Goal: Task Accomplishment & Management: Use online tool/utility

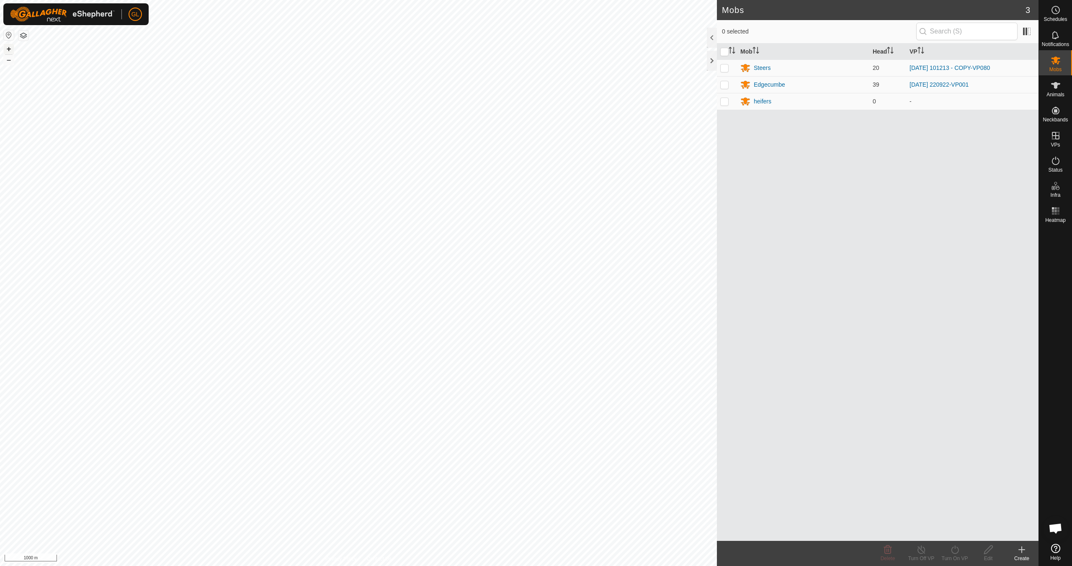
click at [8, 46] on button "+" at bounding box center [9, 49] width 10 height 10
click at [8, 60] on button "–" at bounding box center [9, 60] width 10 height 10
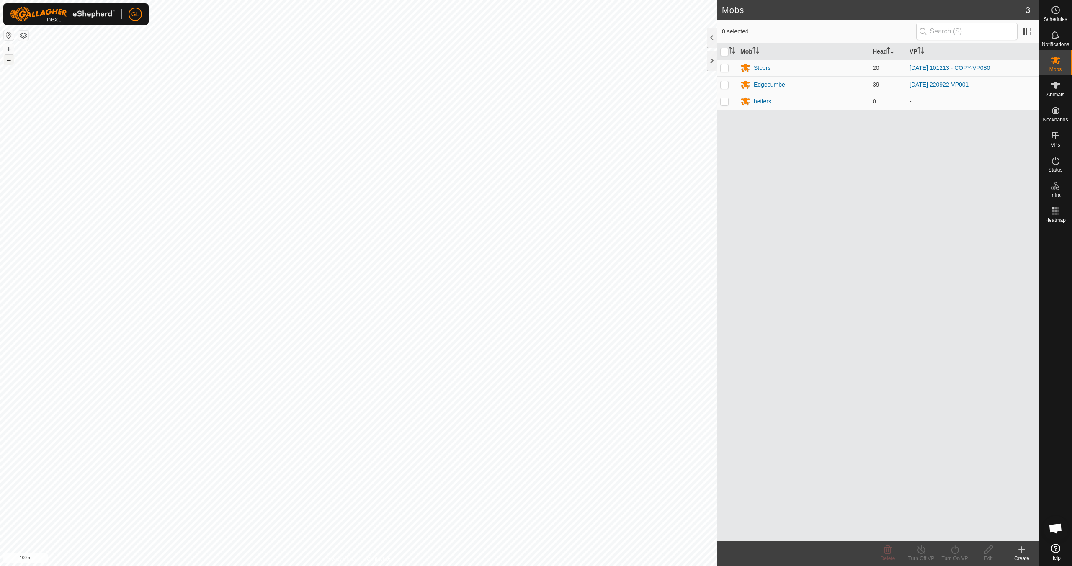
click at [8, 59] on button "–" at bounding box center [9, 60] width 10 height 10
click at [8, 48] on button "+" at bounding box center [9, 49] width 10 height 10
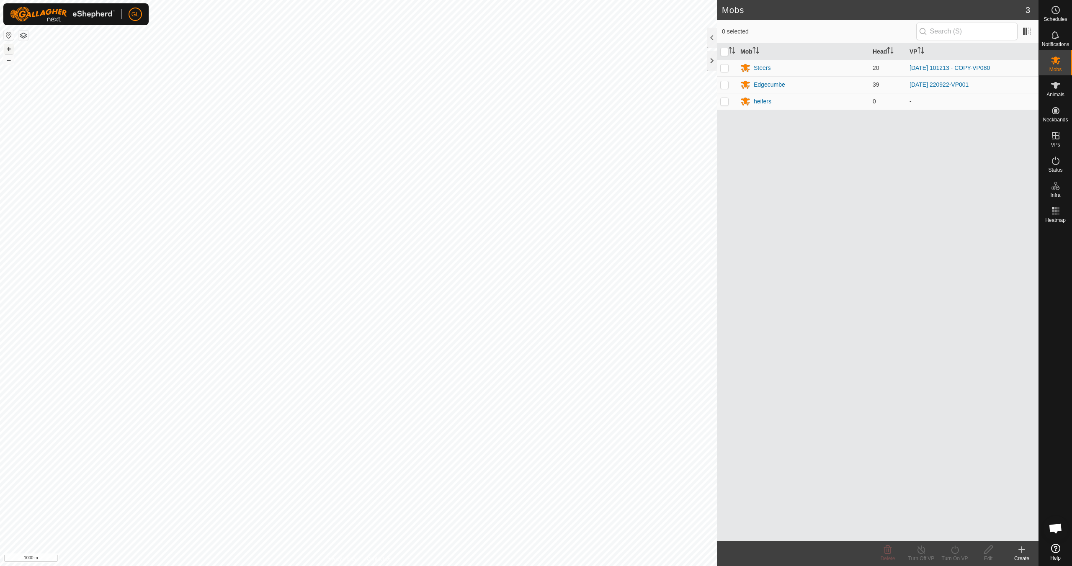
click at [8, 48] on button "+" at bounding box center [9, 49] width 10 height 10
click at [9, 48] on button "+" at bounding box center [9, 49] width 10 height 10
click at [9, 47] on button "+" at bounding box center [9, 49] width 10 height 10
click at [8, 49] on button "+" at bounding box center [9, 49] width 10 height 10
click at [979, 135] on link "In Rotation" at bounding box center [1003, 135] width 72 height 17
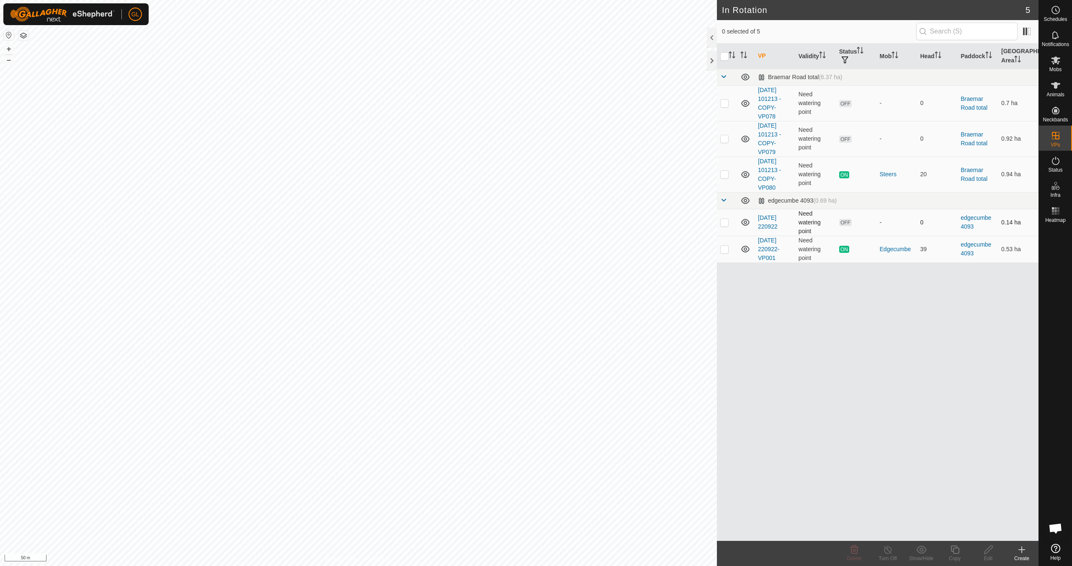
click at [724, 221] on p-checkbox at bounding box center [724, 222] width 8 height 7
click at [723, 223] on p-checkbox at bounding box center [724, 222] width 8 height 7
checkbox input "false"
click at [724, 101] on p-checkbox at bounding box center [724, 103] width 8 height 7
checkbox input "true"
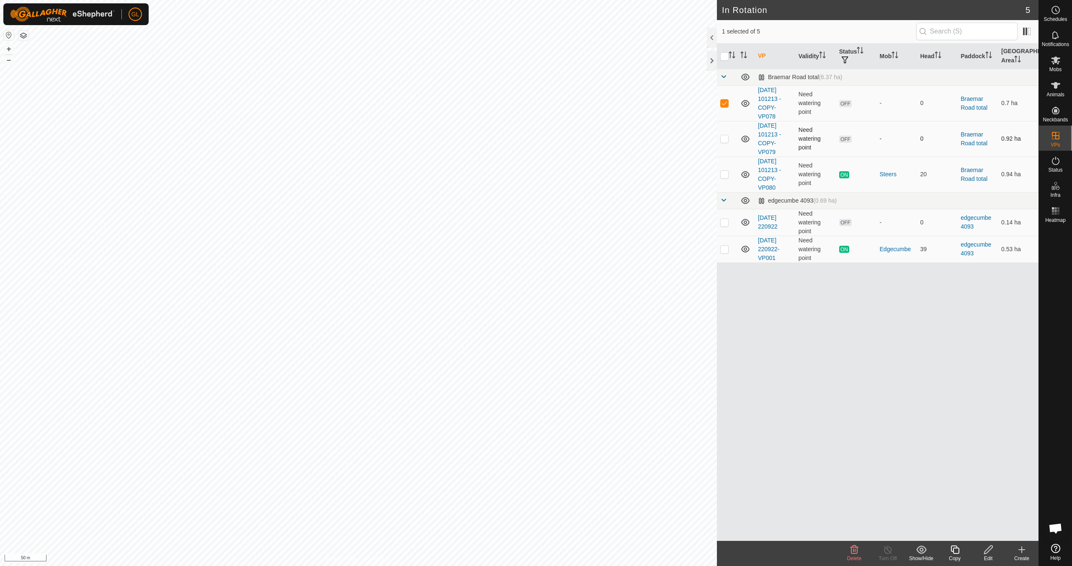
click at [725, 138] on p-checkbox at bounding box center [724, 138] width 8 height 7
checkbox input "true"
click at [851, 551] on icon at bounding box center [855, 550] width 8 height 8
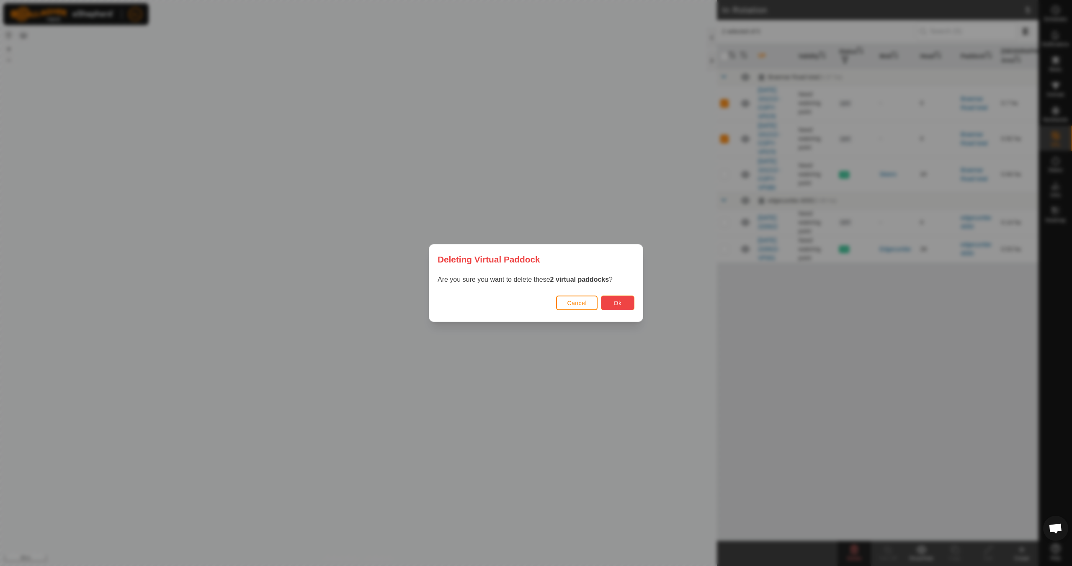
click at [620, 301] on span "Ok" at bounding box center [618, 303] width 8 height 7
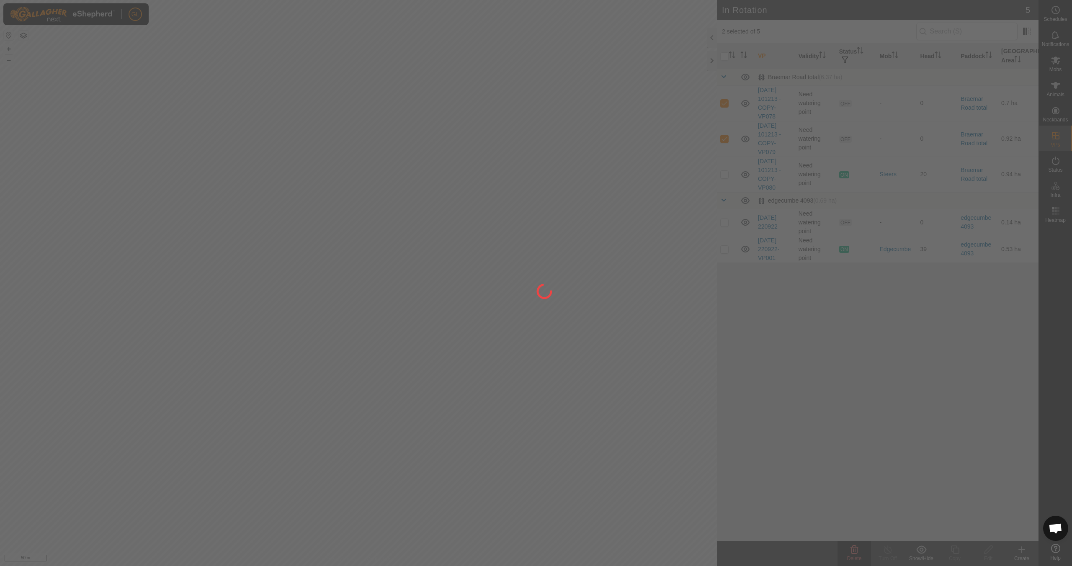
checkbox input "false"
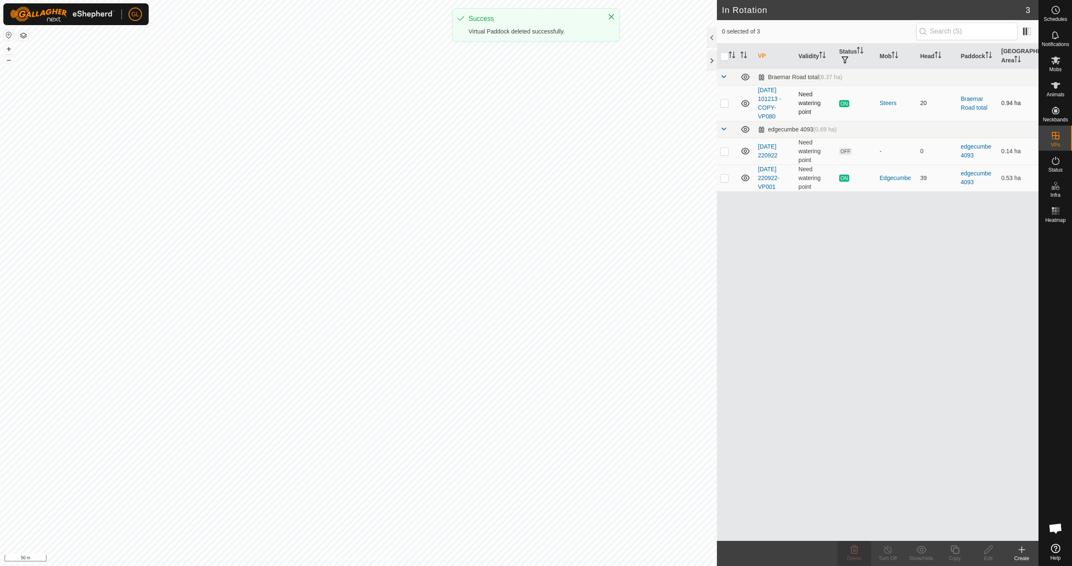
click at [724, 103] on p-checkbox at bounding box center [724, 103] width 8 height 7
checkbox input "true"
click at [959, 555] on div "Copy" at bounding box center [955, 553] width 34 height 25
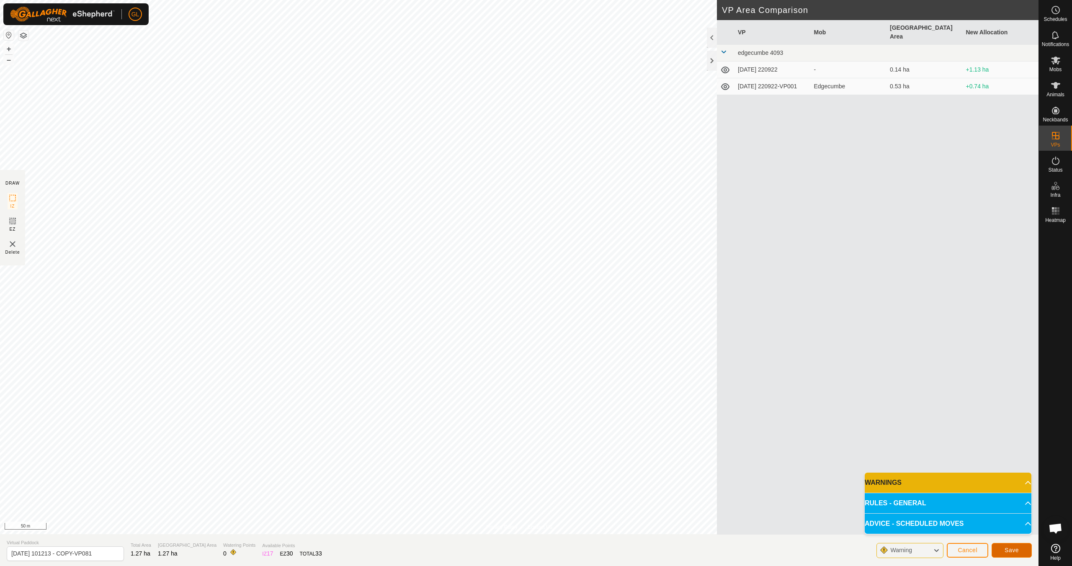
click at [1012, 552] on span "Save" at bounding box center [1012, 550] width 14 height 7
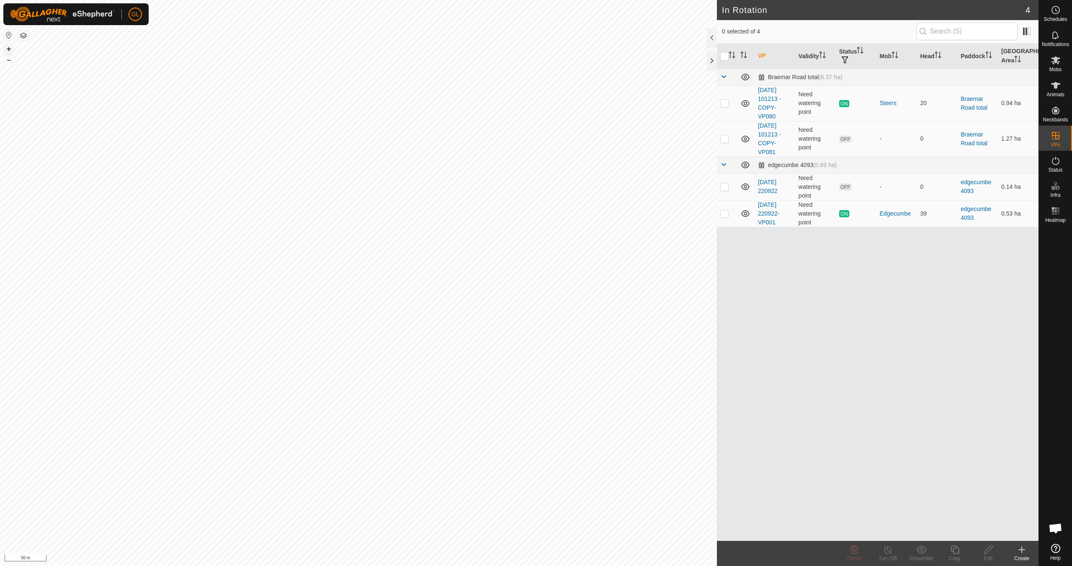
click at [8, 49] on button "+" at bounding box center [9, 49] width 10 height 10
click at [725, 139] on p-checkbox at bounding box center [724, 138] width 8 height 7
checkbox input "true"
click at [989, 554] on icon at bounding box center [989, 550] width 10 height 10
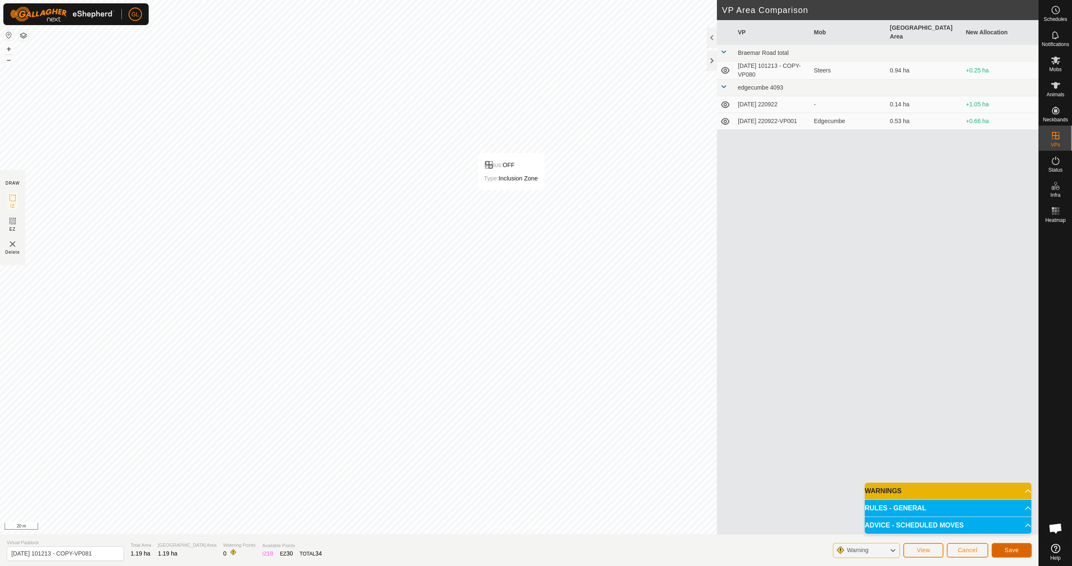
click at [1017, 550] on span "Save" at bounding box center [1012, 550] width 14 height 7
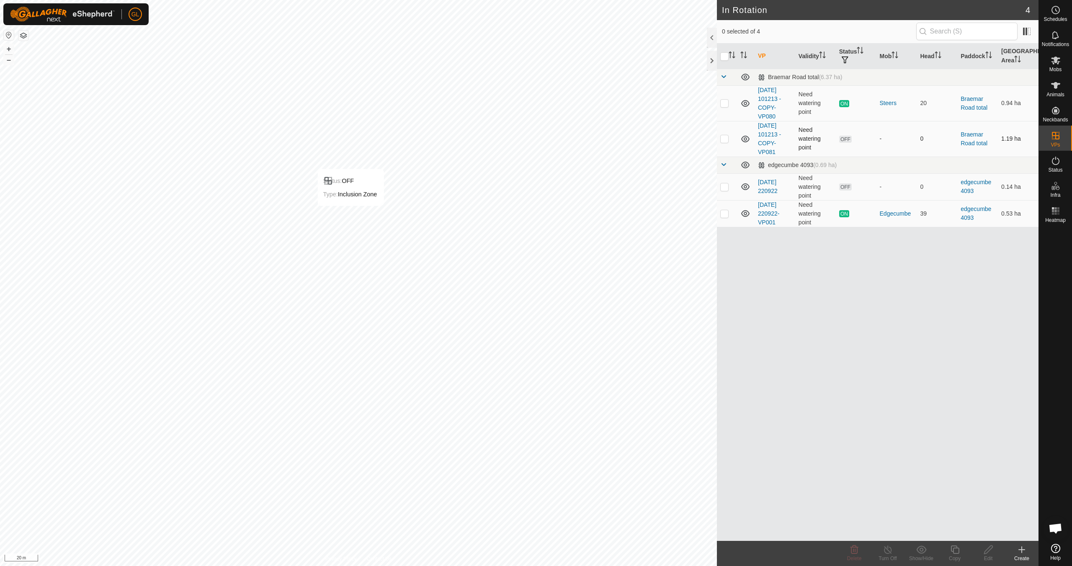
click at [723, 141] on p-checkbox at bounding box center [724, 138] width 8 height 7
checkbox input "true"
click at [989, 554] on icon at bounding box center [989, 550] width 10 height 10
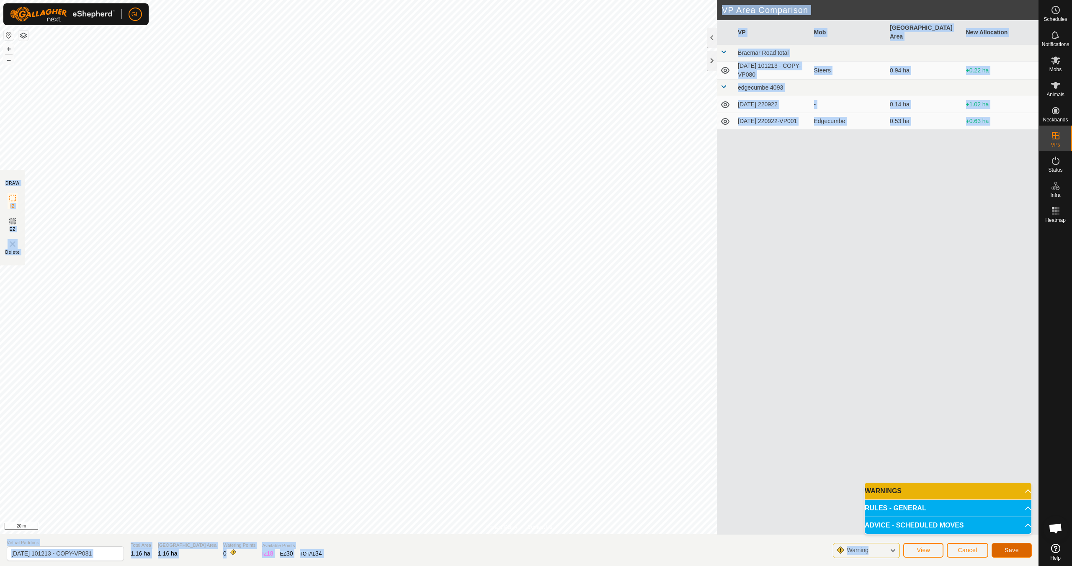
click at [1005, 549] on span "Save" at bounding box center [1012, 550] width 14 height 7
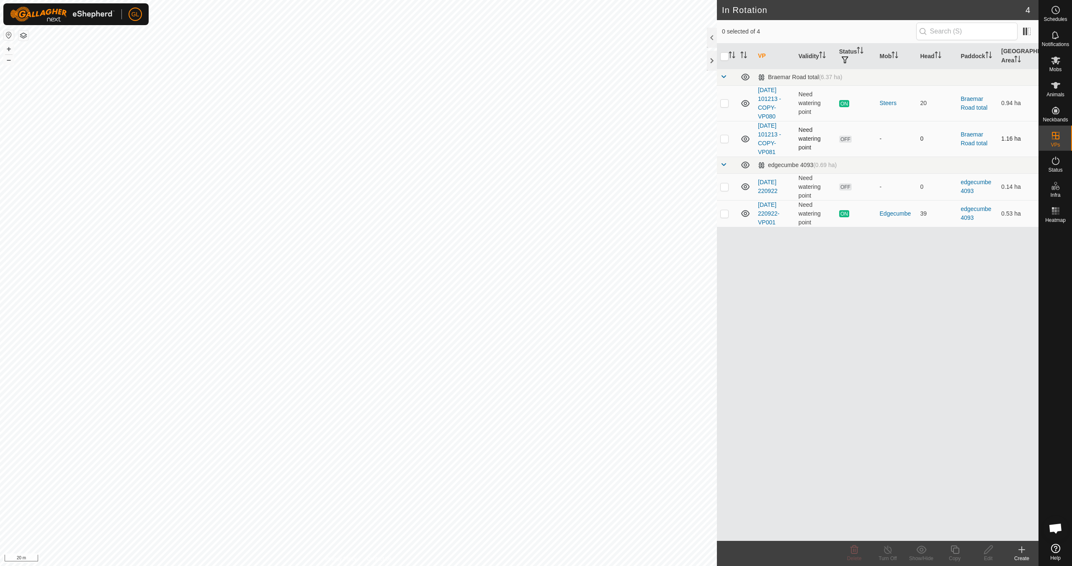
click at [723, 138] on p-checkbox at bounding box center [724, 138] width 8 height 7
checkbox input "true"
click at [991, 551] on icon at bounding box center [989, 550] width 10 height 10
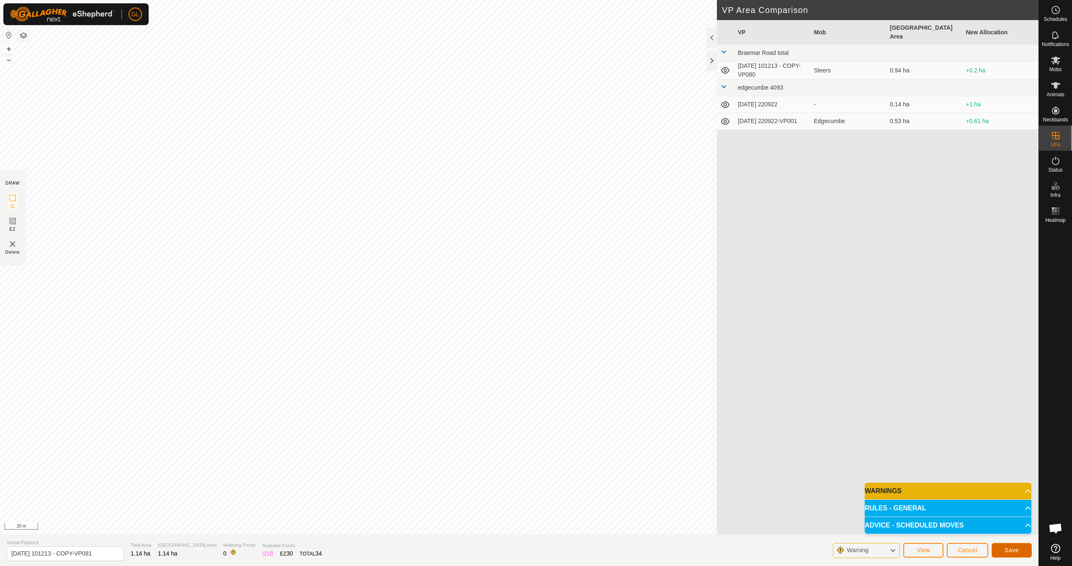
click at [1012, 550] on span "Save" at bounding box center [1012, 550] width 14 height 7
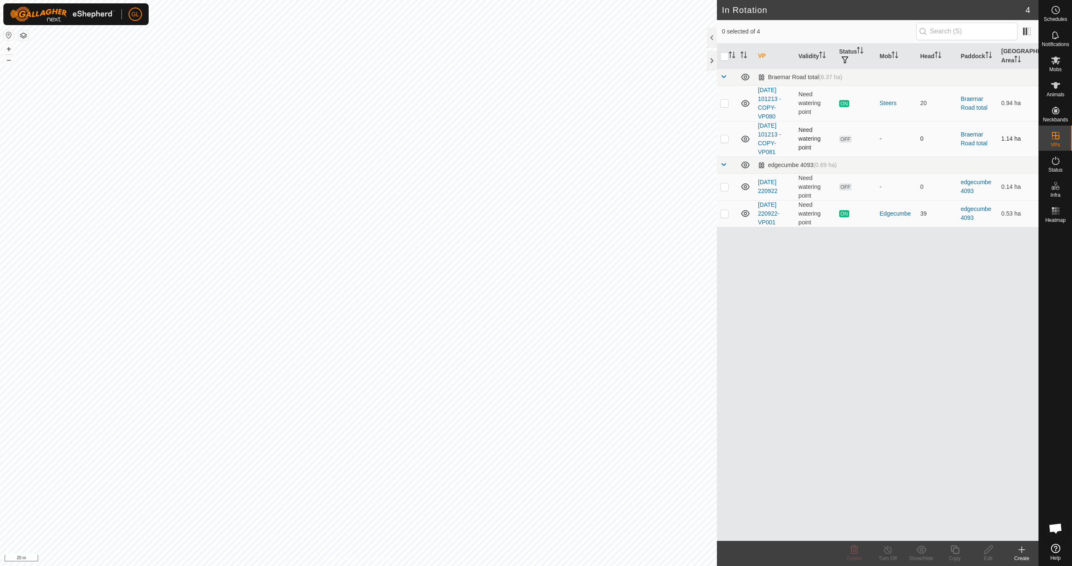
click at [723, 138] on p-checkbox at bounding box center [724, 138] width 8 height 7
checkbox input "true"
click at [986, 553] on icon at bounding box center [989, 550] width 10 height 10
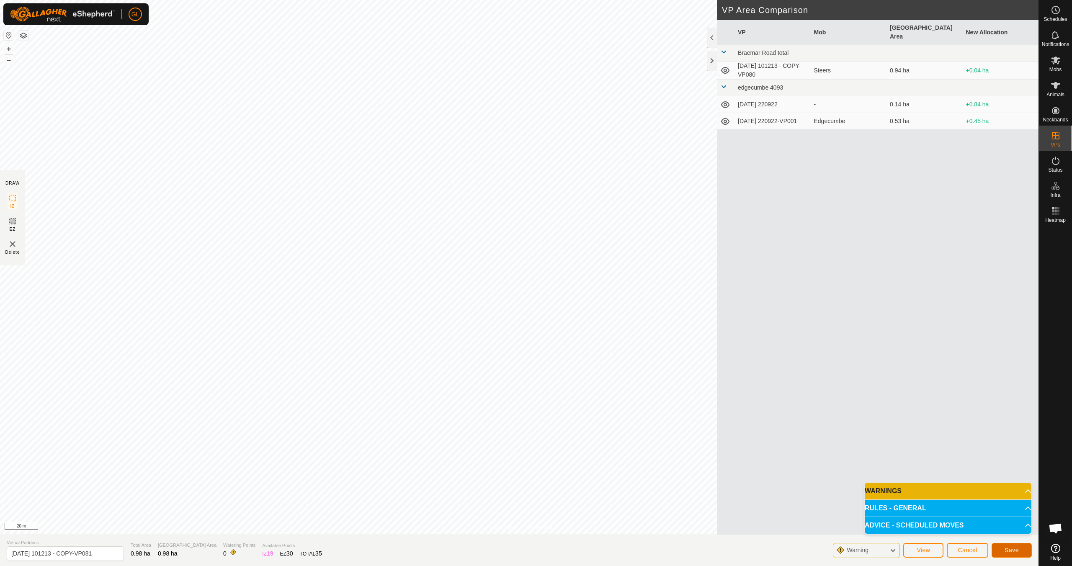
click at [1016, 552] on span "Save" at bounding box center [1012, 550] width 14 height 7
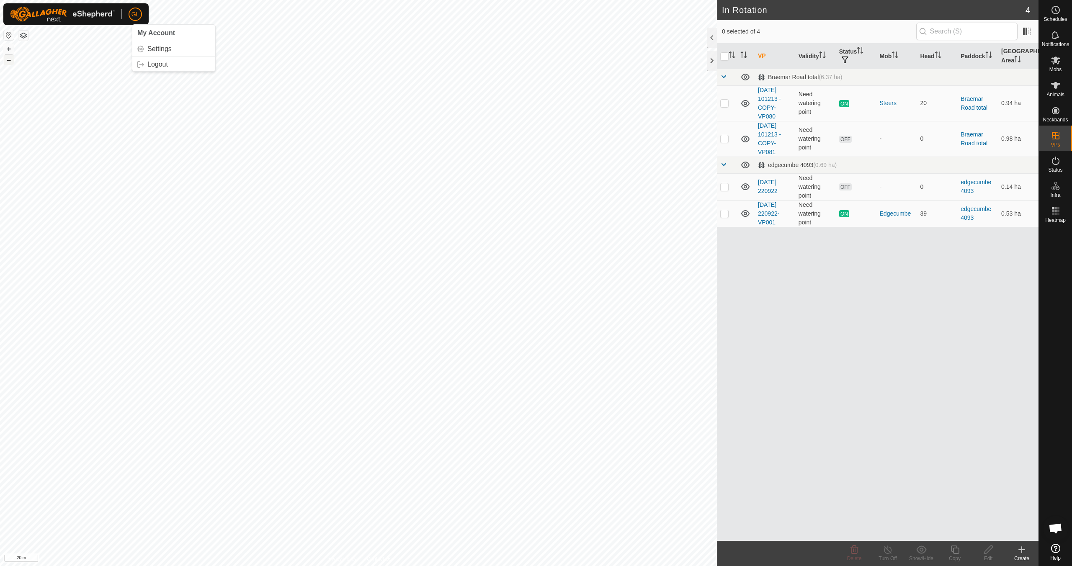
click at [8, 61] on button "–" at bounding box center [9, 60] width 10 height 10
click at [9, 61] on button "–" at bounding box center [9, 60] width 10 height 10
click at [9, 60] on button "–" at bounding box center [9, 60] width 10 height 10
click at [9, 47] on button "+" at bounding box center [9, 49] width 10 height 10
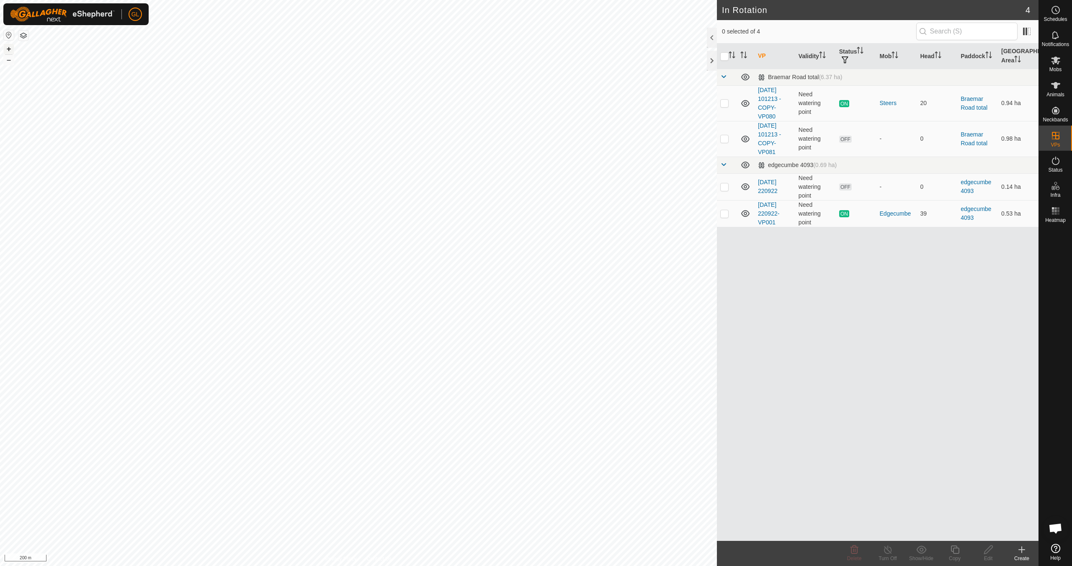
click at [9, 47] on button "+" at bounding box center [9, 49] width 10 height 10
click at [10, 49] on button "+" at bounding box center [9, 49] width 10 height 10
click at [725, 189] on p-checkbox at bounding box center [724, 186] width 8 height 7
click at [854, 551] on icon at bounding box center [855, 550] width 8 height 8
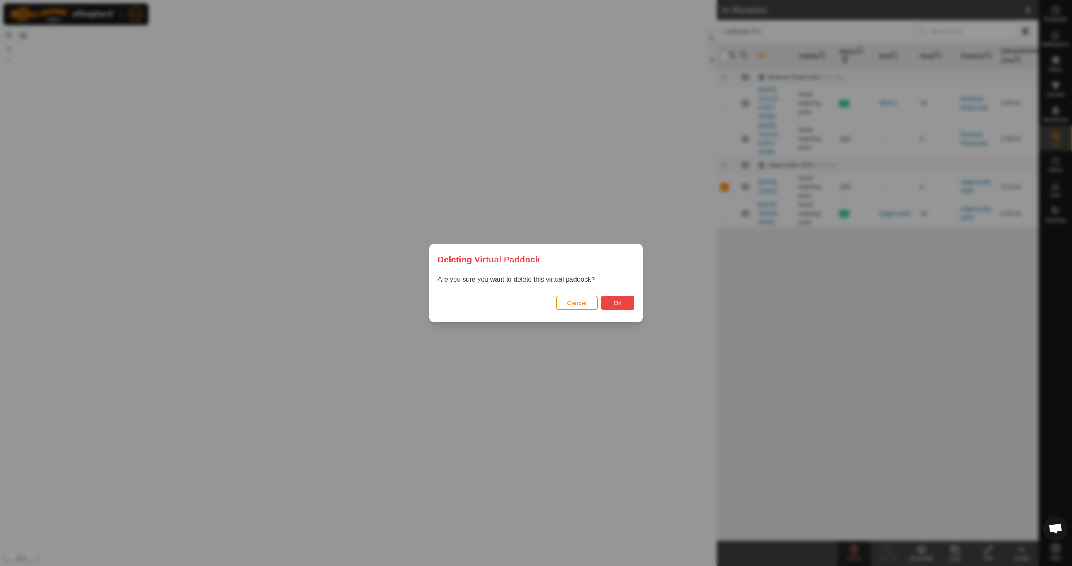
click at [611, 300] on button "Ok" at bounding box center [618, 303] width 34 height 15
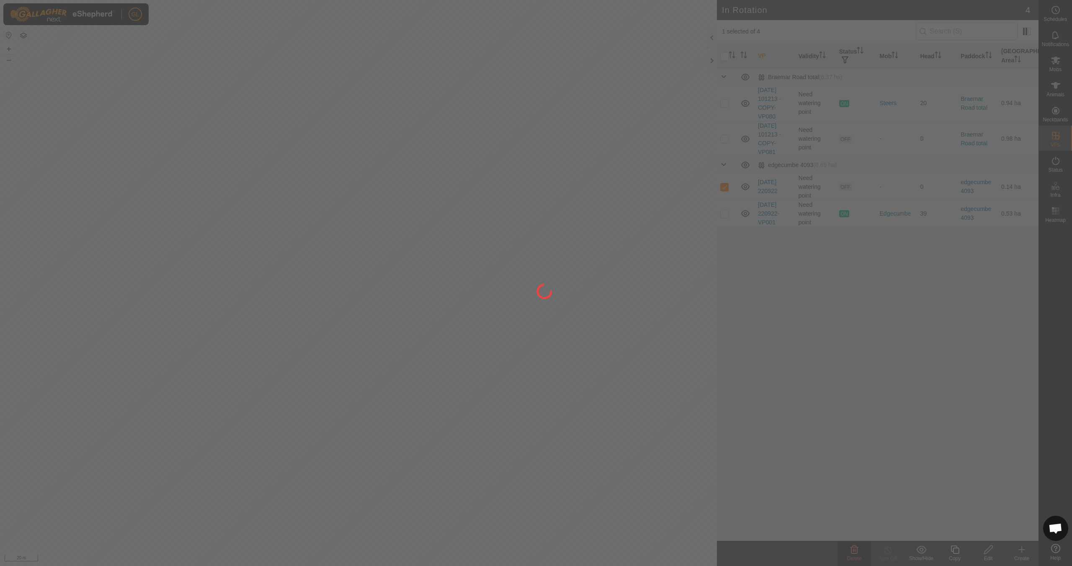
checkbox input "false"
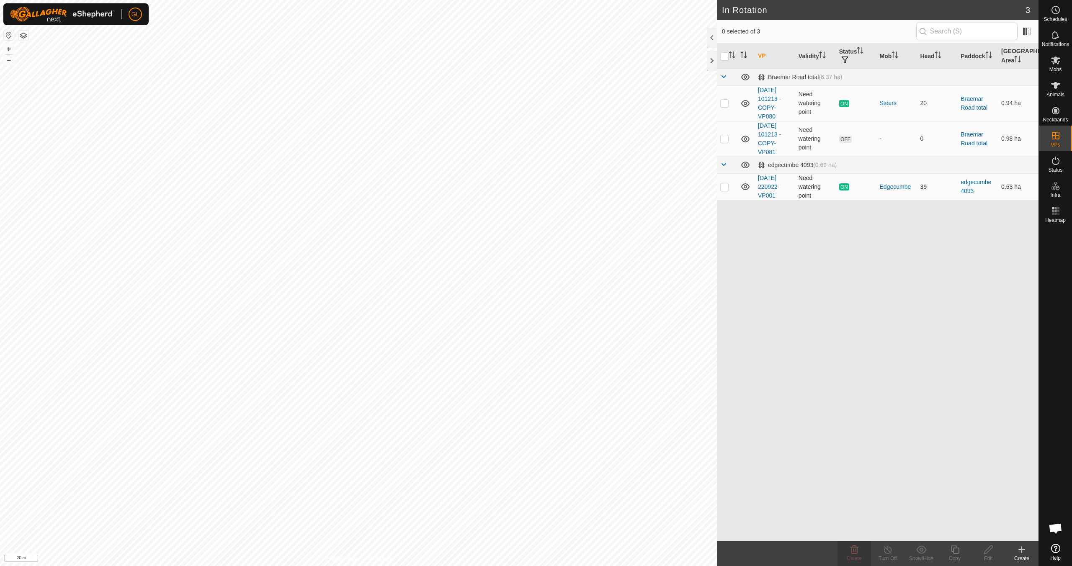
click at [725, 187] on p-checkbox at bounding box center [724, 186] width 8 height 7
checkbox input "true"
click at [959, 553] on icon at bounding box center [955, 550] width 10 height 10
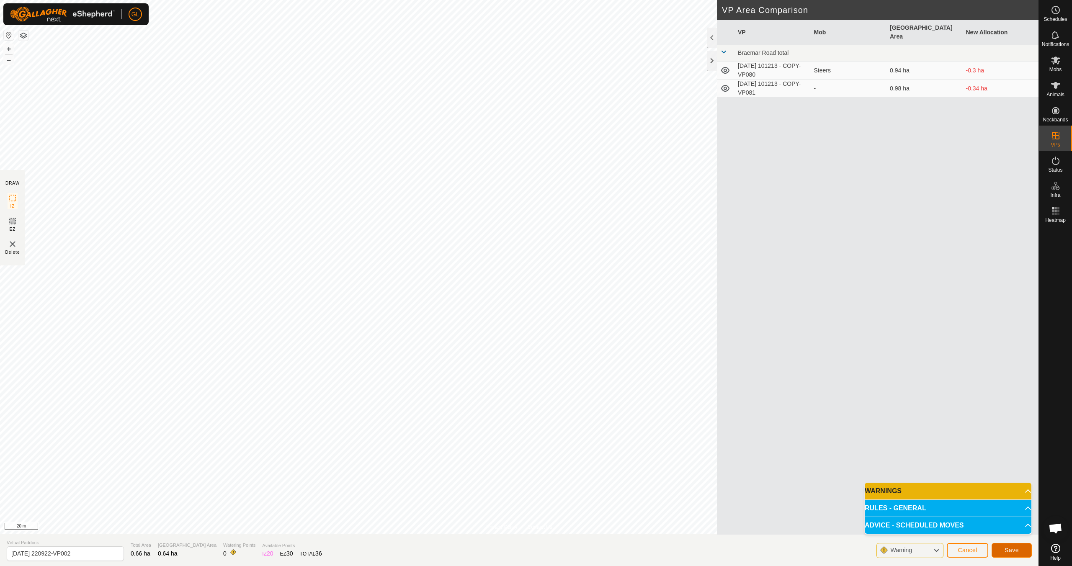
click at [1015, 550] on span "Save" at bounding box center [1012, 550] width 14 height 7
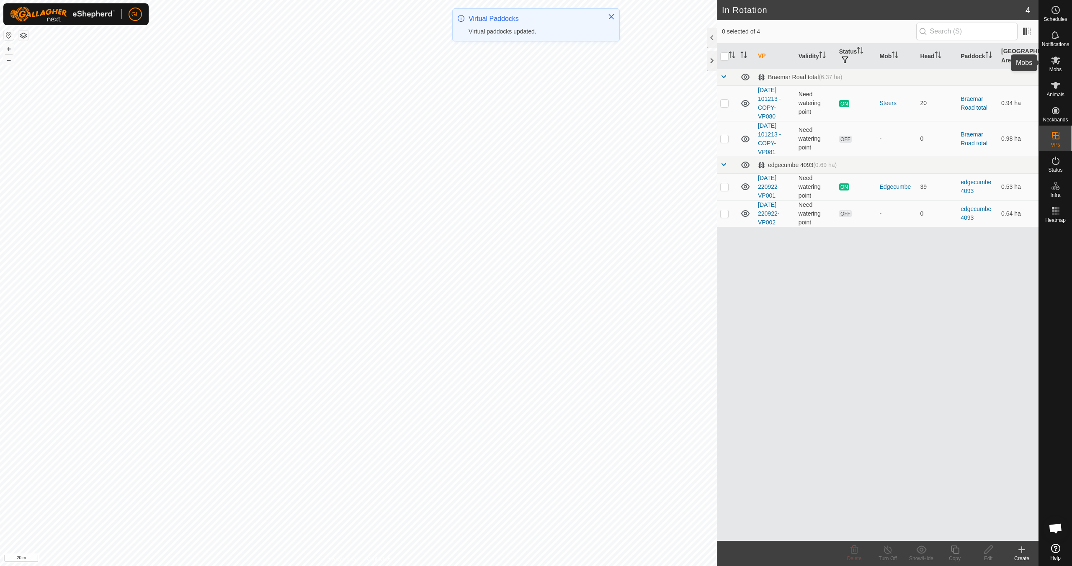
click at [1057, 65] on icon at bounding box center [1056, 60] width 10 height 10
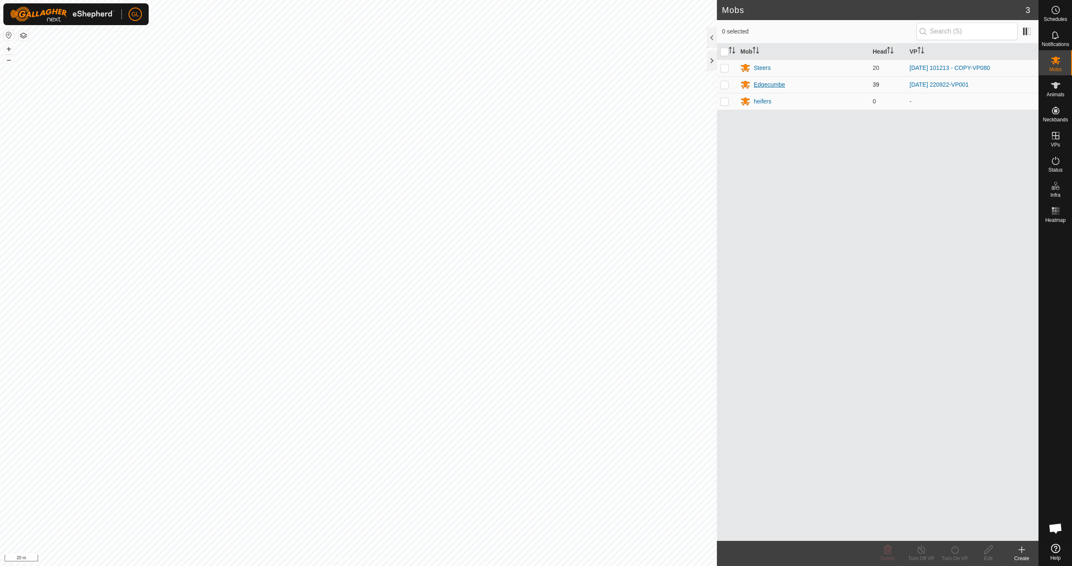
click at [778, 85] on div "Edgecumbe" at bounding box center [769, 84] width 31 height 9
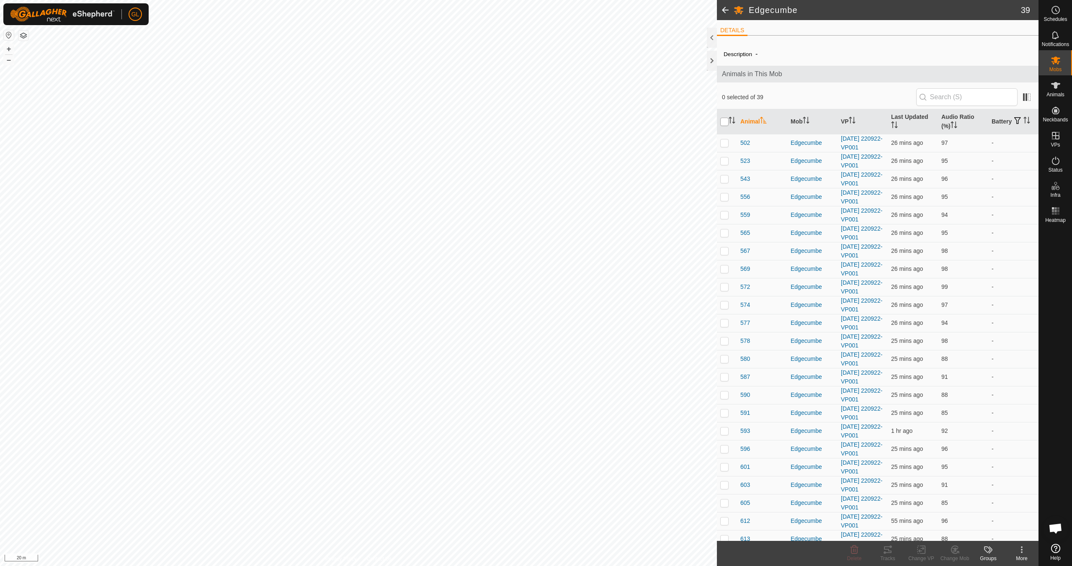
click at [727, 121] on input "checkbox" at bounding box center [724, 122] width 8 height 8
checkbox input "true"
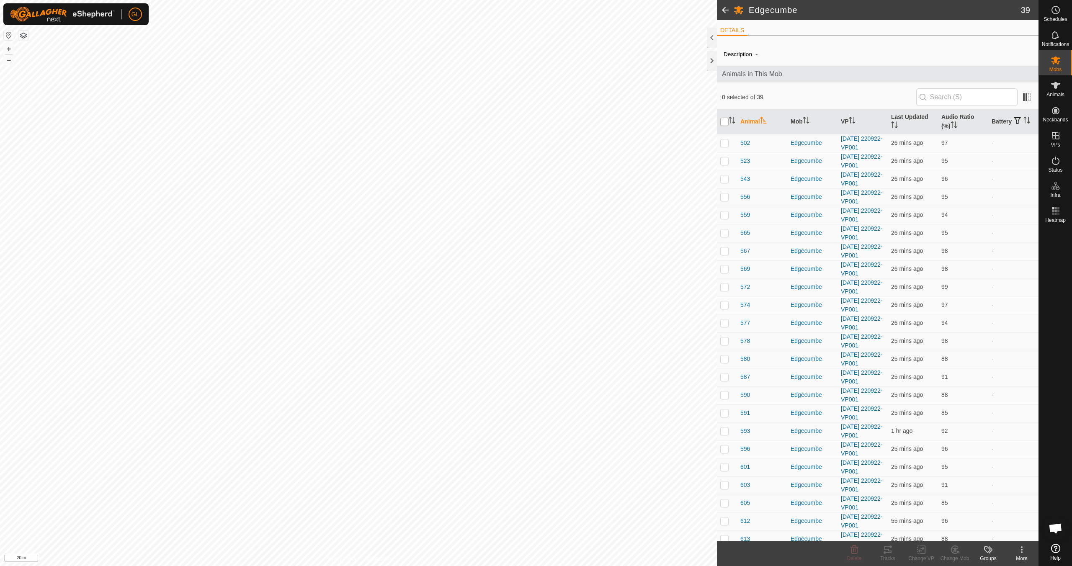
checkbox input "true"
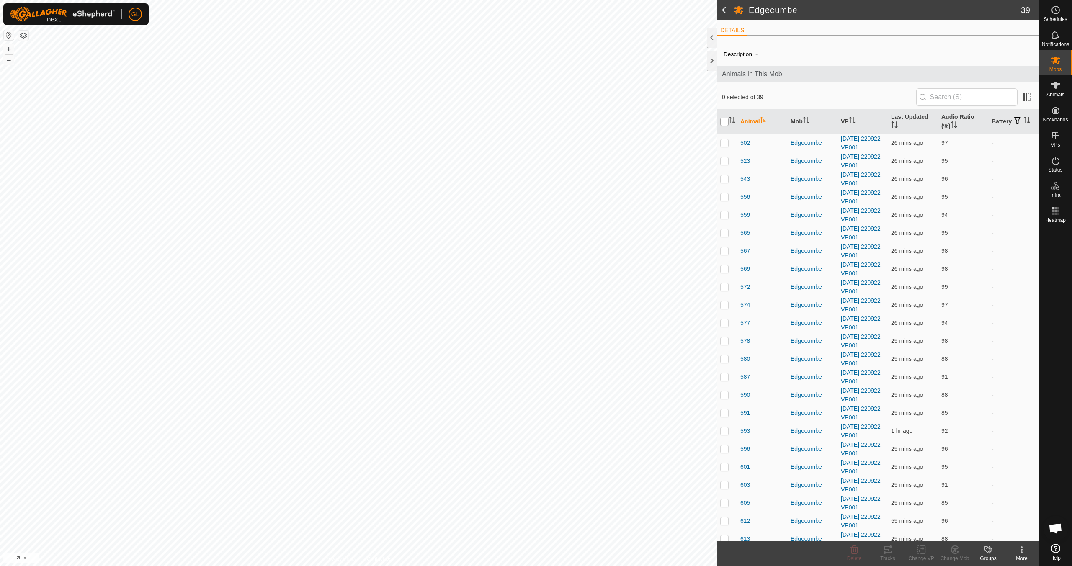
checkbox input "true"
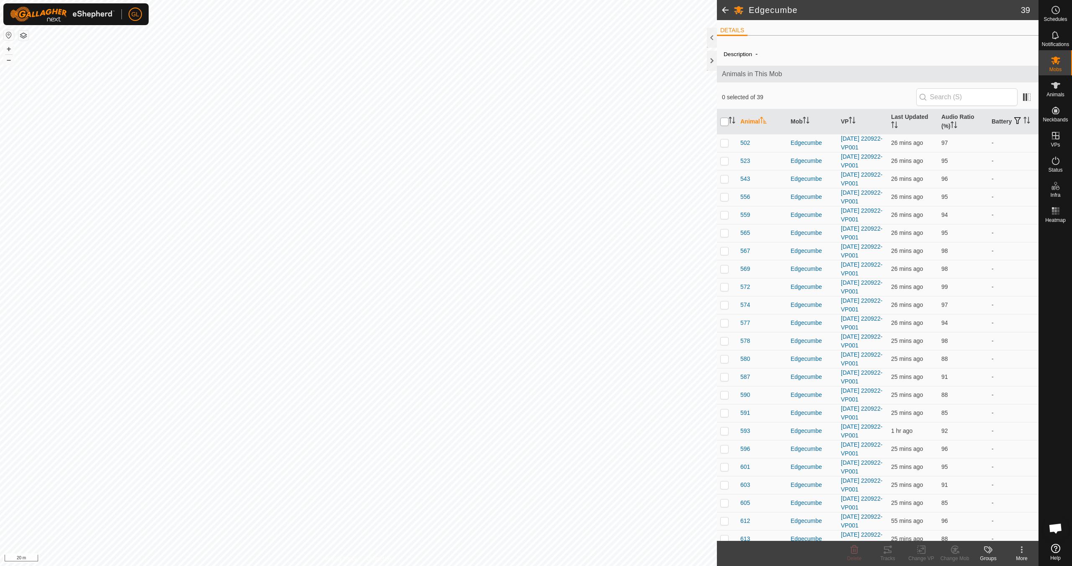
checkbox input "true"
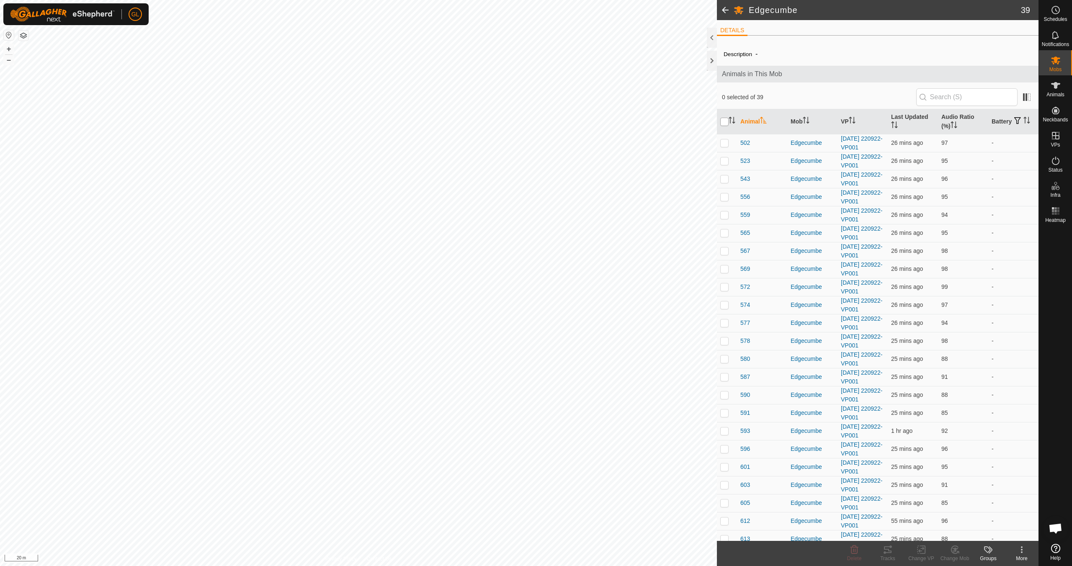
checkbox input "true"
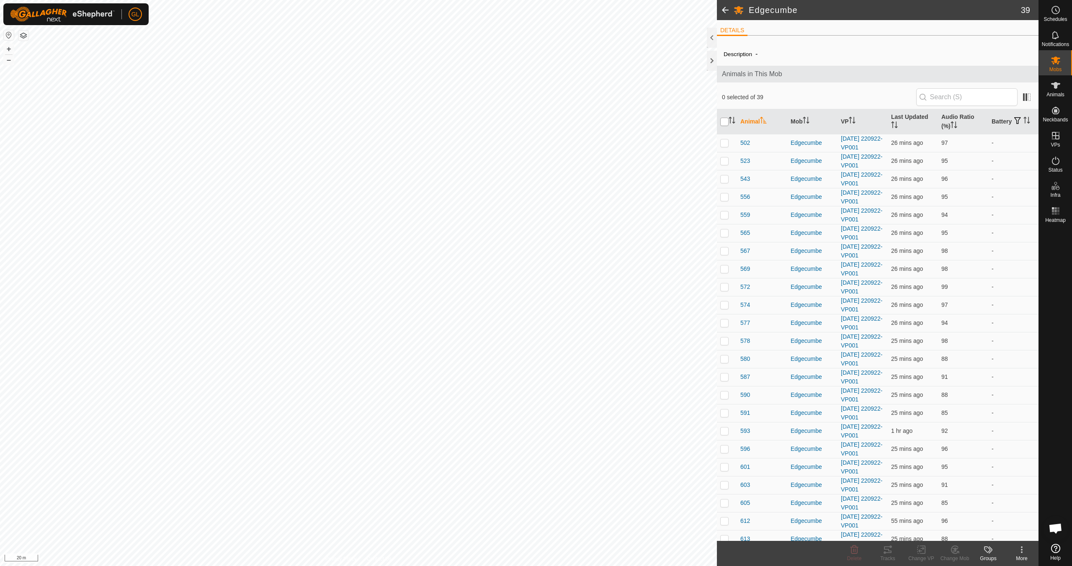
checkbox input "true"
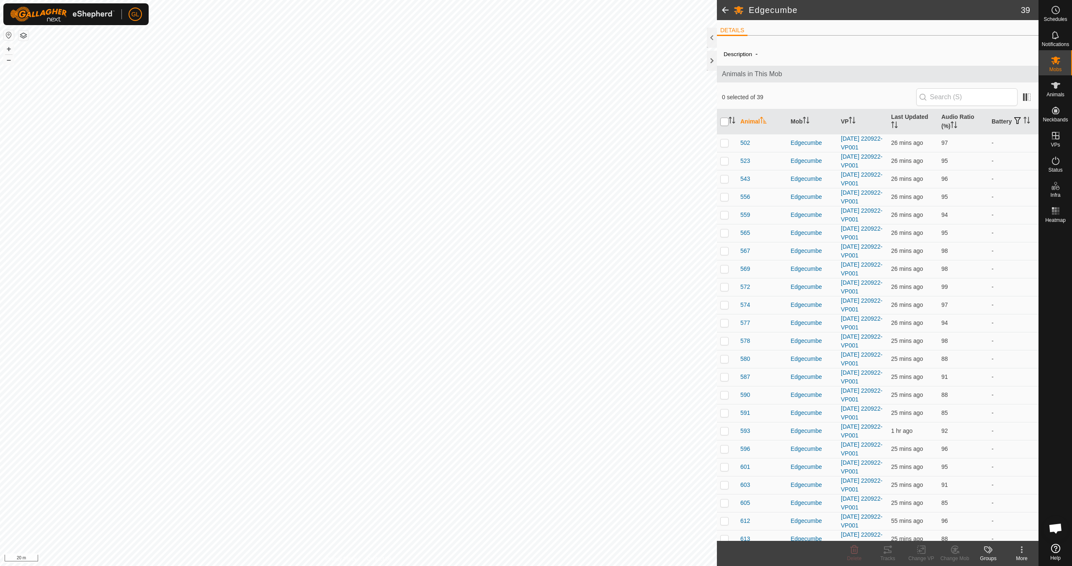
checkbox input "true"
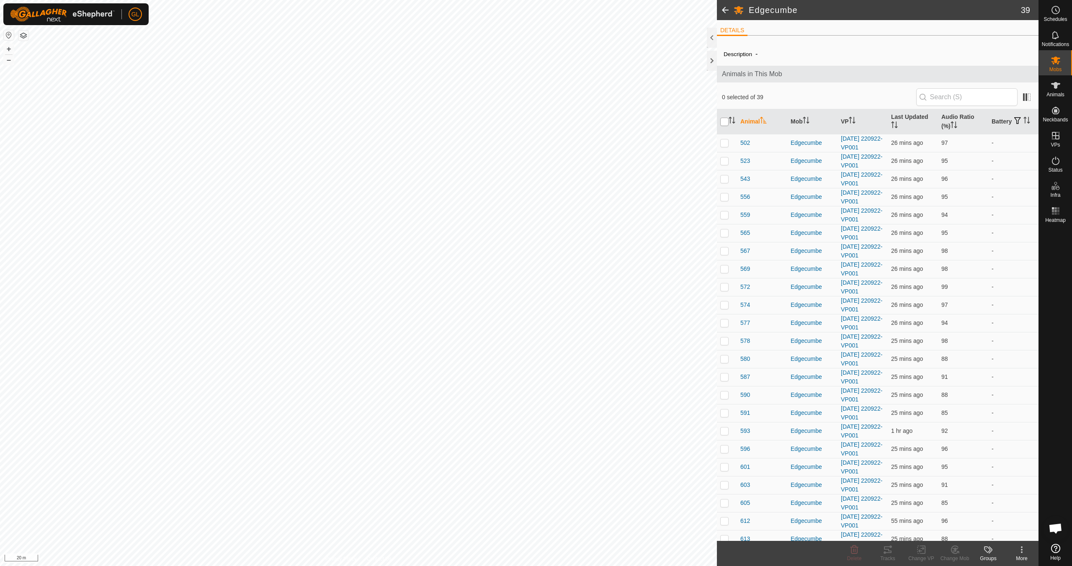
checkbox input "true"
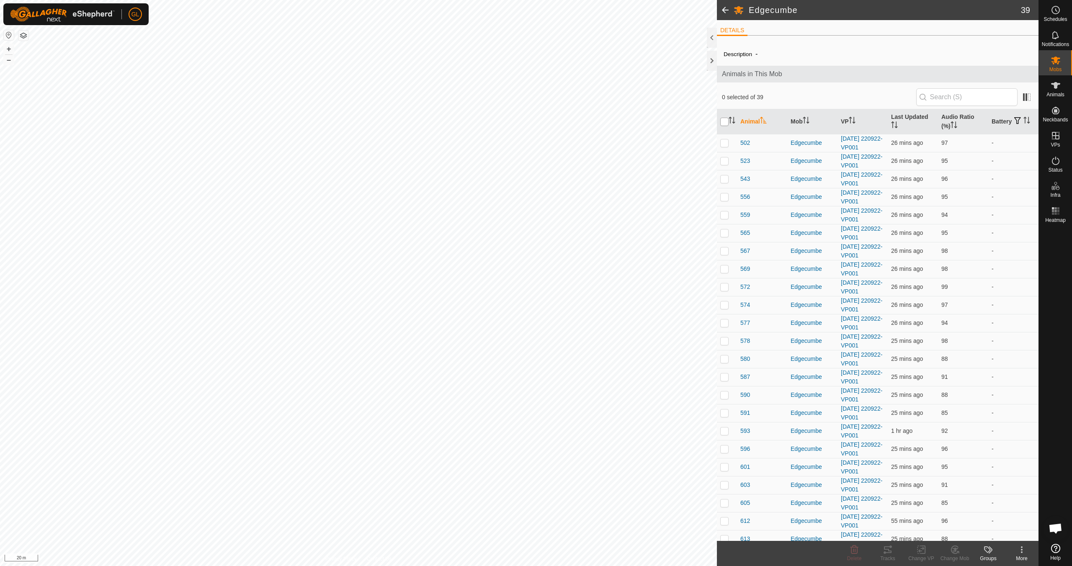
checkbox input "true"
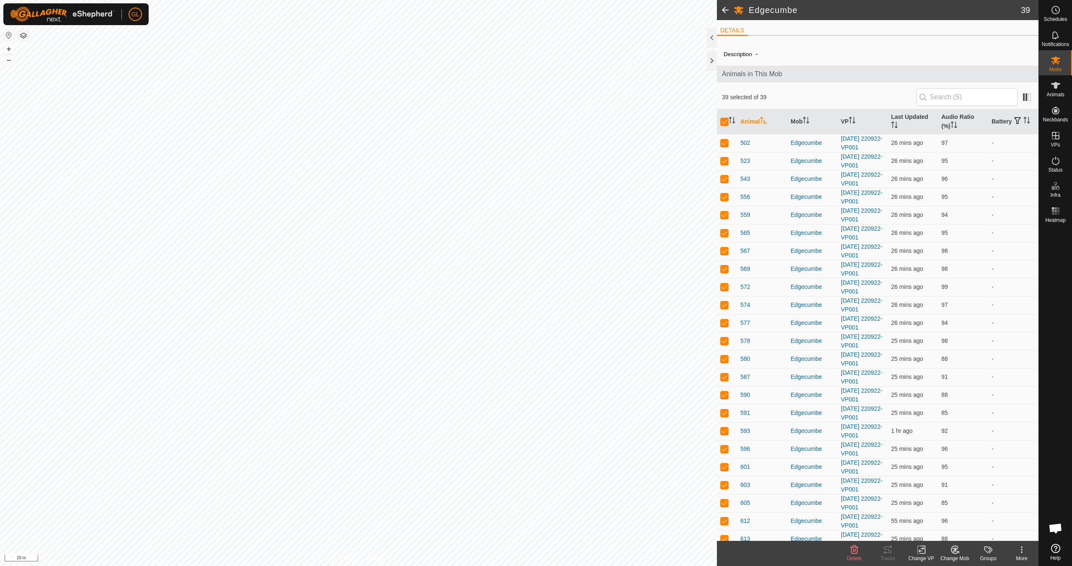
click at [925, 555] on icon at bounding box center [921, 550] width 10 height 10
click at [931, 514] on link "Choose VP..." at bounding box center [946, 514] width 83 height 17
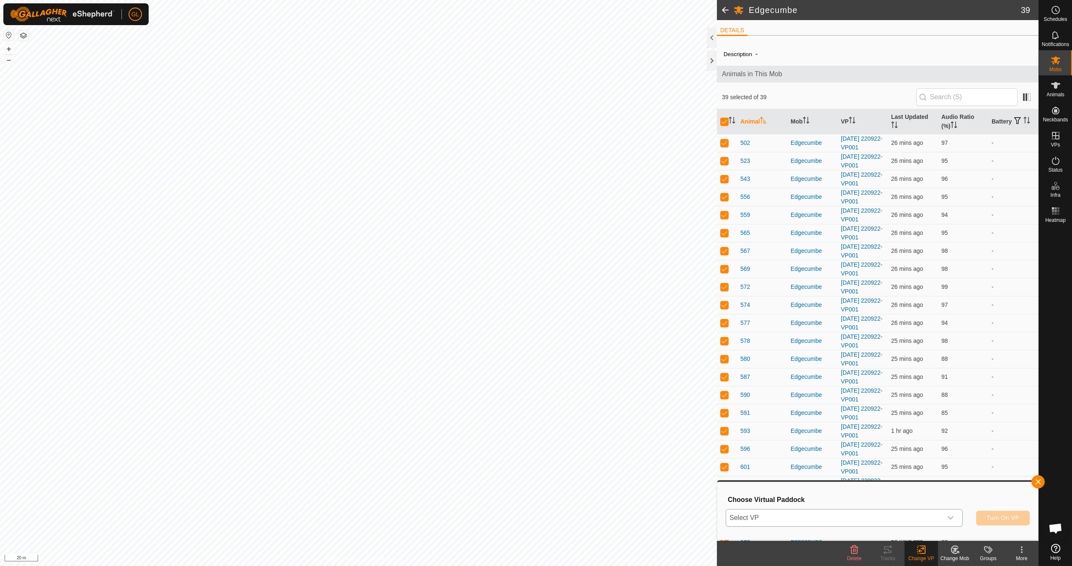
click at [953, 518] on icon "dropdown trigger" at bounding box center [951, 517] width 6 height 3
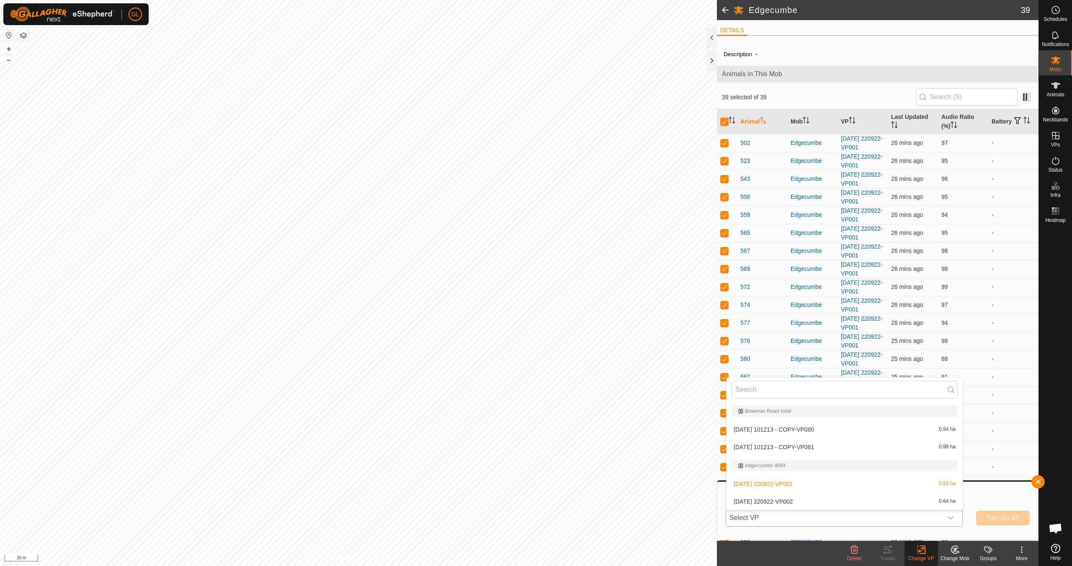
click at [873, 499] on li "[DATE] 220922-VP002 0.64 ha" at bounding box center [845, 501] width 236 height 17
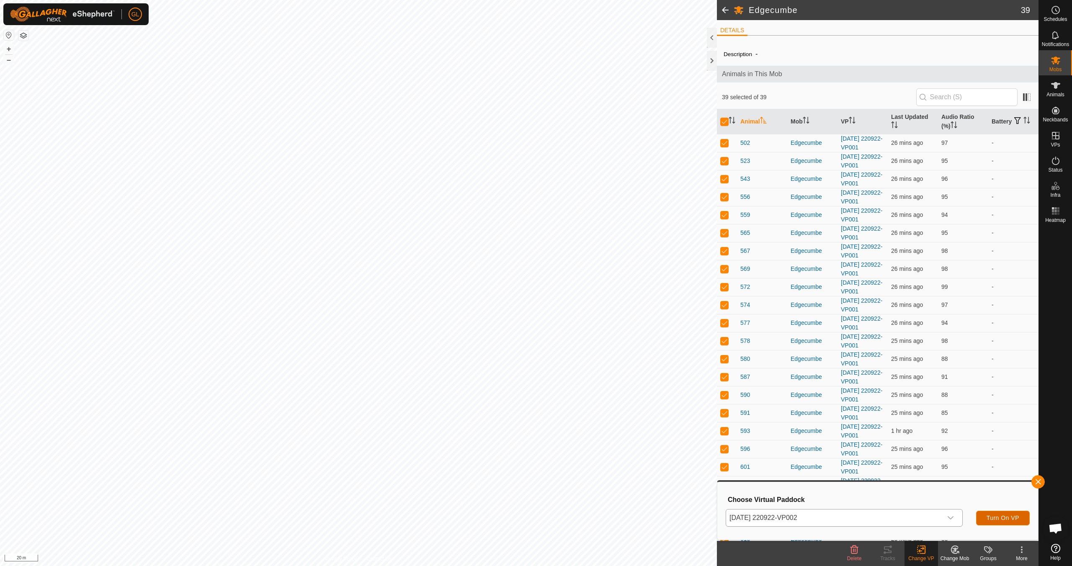
click at [1004, 516] on span "Turn On VP" at bounding box center [1003, 518] width 33 height 7
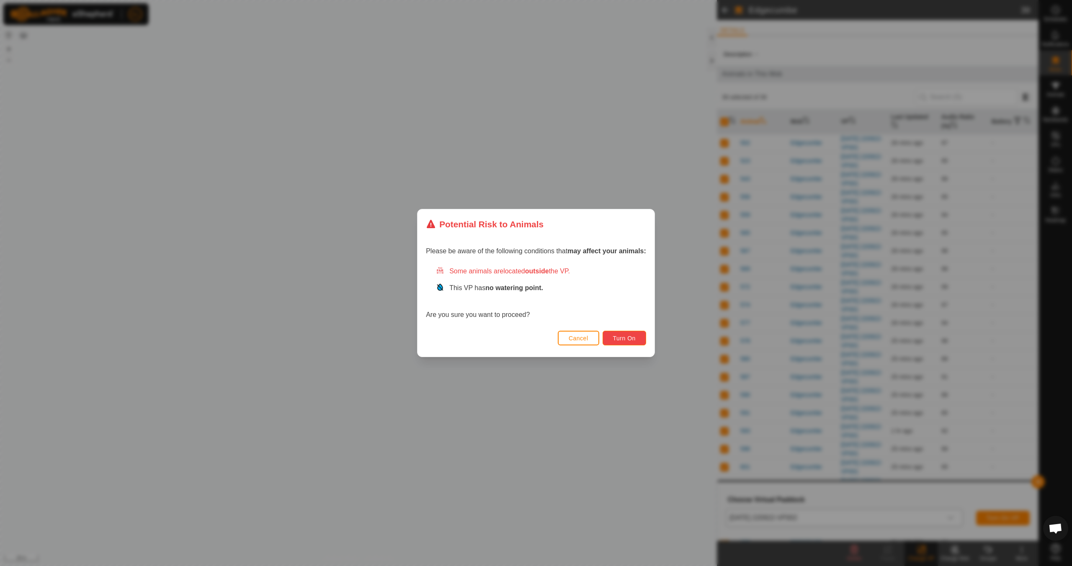
click at [625, 338] on span "Turn On" at bounding box center [624, 338] width 23 height 7
